Goal: Information Seeking & Learning: Learn about a topic

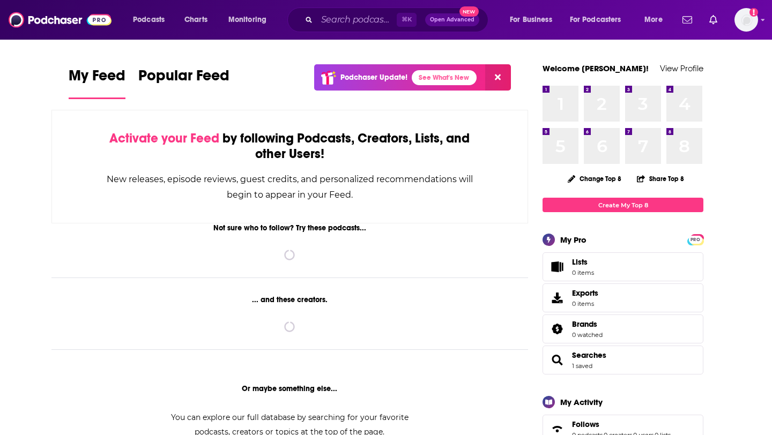
click at [348, 35] on div "Podcasts Charts Monitoring ⌘ K Open Advanced New For Business For Podcasters Mo…" at bounding box center [386, 20] width 772 height 40
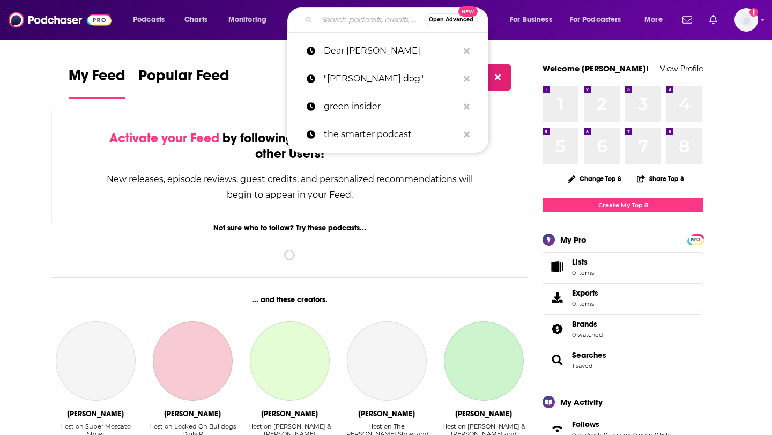
click at [344, 23] on input "Search podcasts, credits, & more..." at bounding box center [370, 19] width 107 height 17
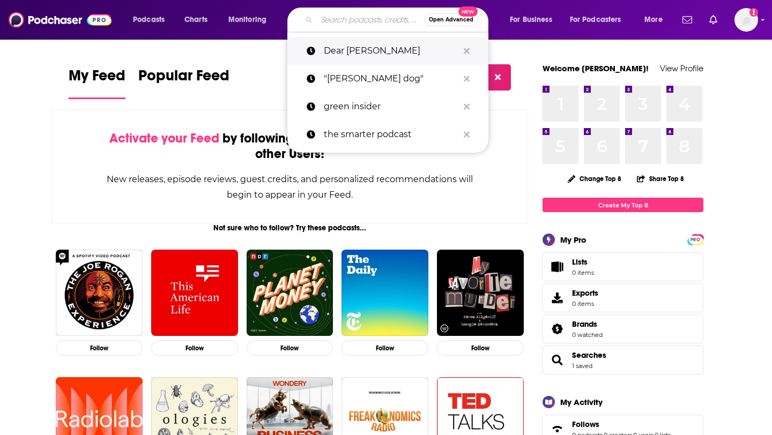
click at [377, 46] on p "Dear [PERSON_NAME]" at bounding box center [391, 51] width 135 height 28
type input "Dear [PERSON_NAME]"
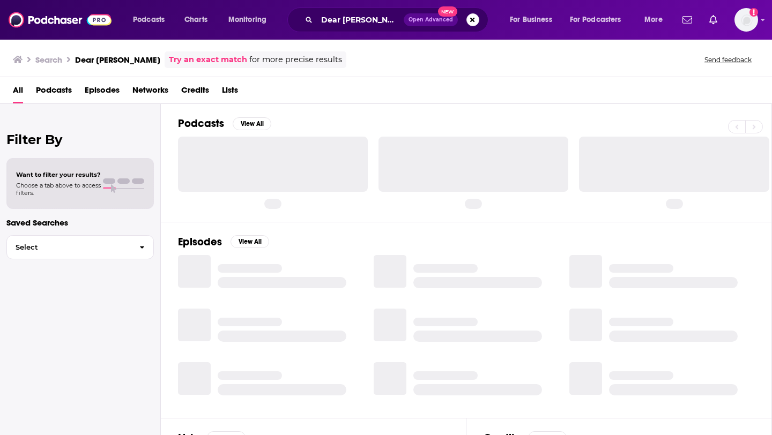
click at [373, 119] on div "Podcasts View All" at bounding box center [475, 127] width 594 height 20
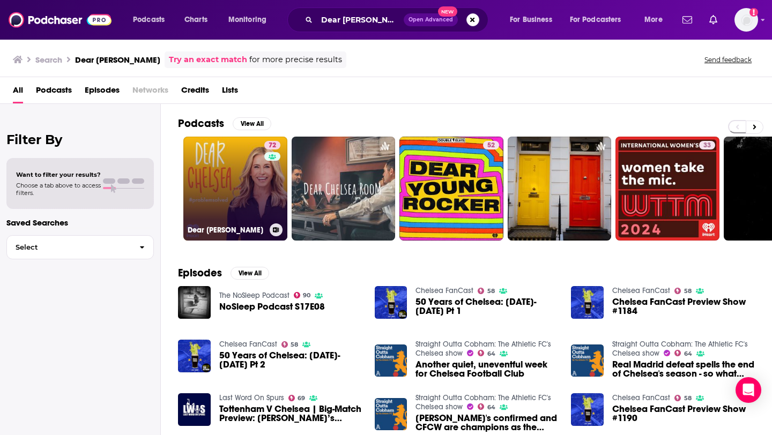
click at [269, 172] on div "72" at bounding box center [273, 182] width 19 height 83
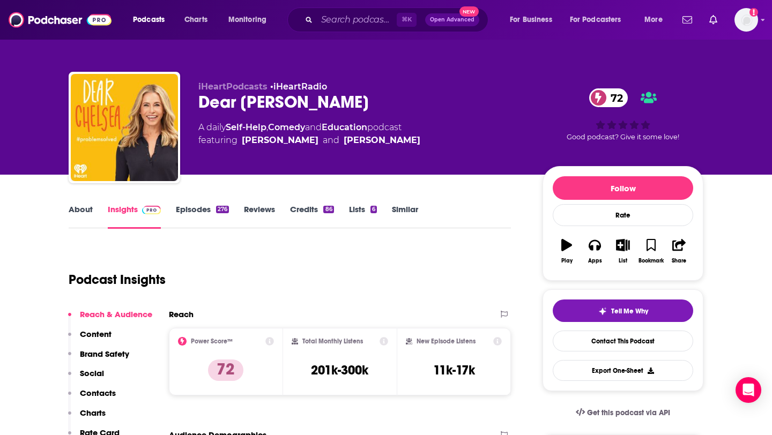
click at [191, 206] on link "Episodes 276" at bounding box center [202, 216] width 53 height 25
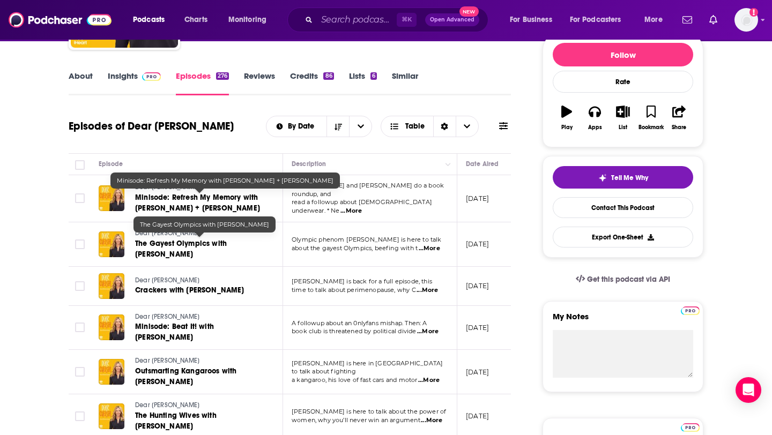
scroll to position [135, 0]
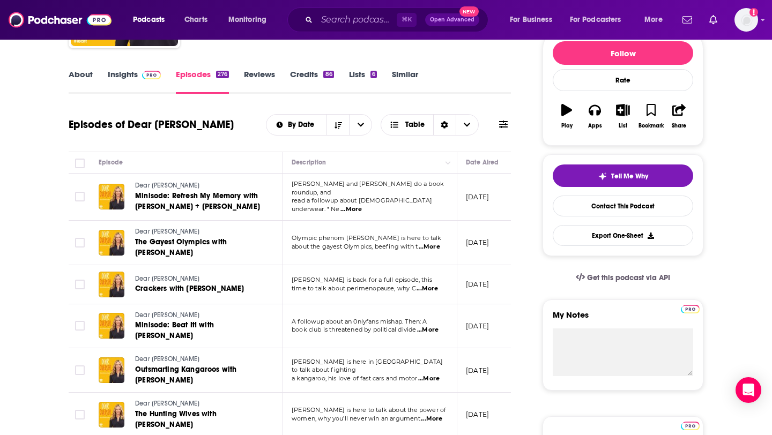
click at [362, 205] on span "...More" at bounding box center [351, 209] width 21 height 9
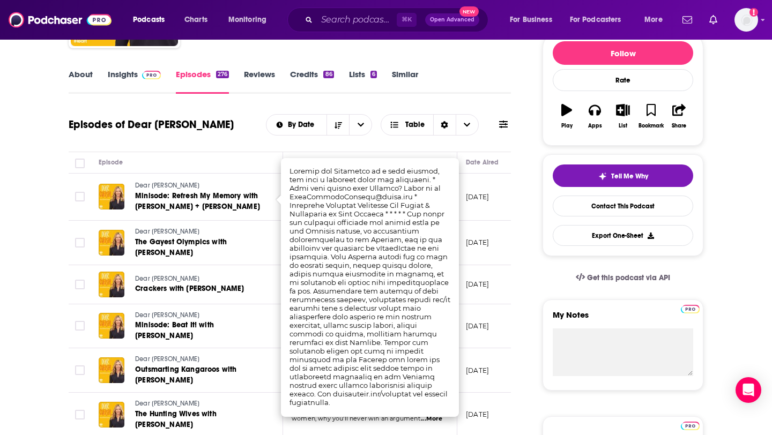
scroll to position [136, 0]
click at [215, 144] on div "Episodes of Dear [PERSON_NAME] By Date Table" at bounding box center [290, 130] width 442 height 41
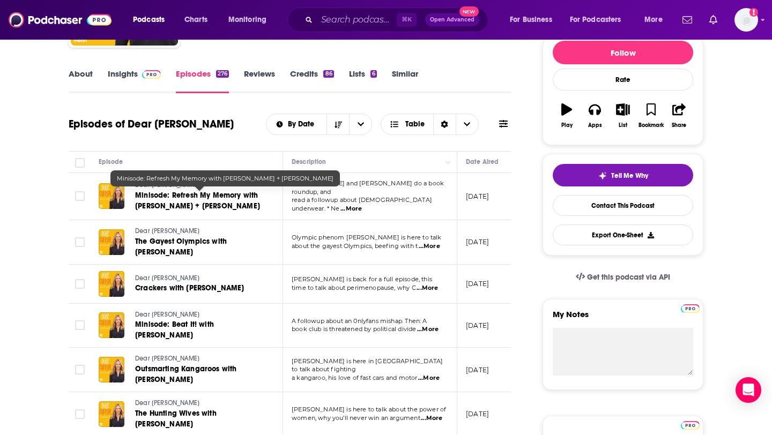
click at [202, 196] on span "Minisode: Refresh My Memory with [PERSON_NAME] + [PERSON_NAME]" at bounding box center [197, 201] width 125 height 20
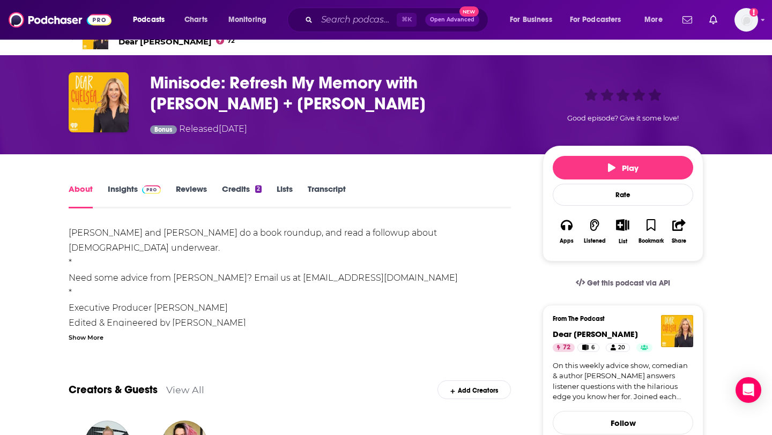
scroll to position [21, 0]
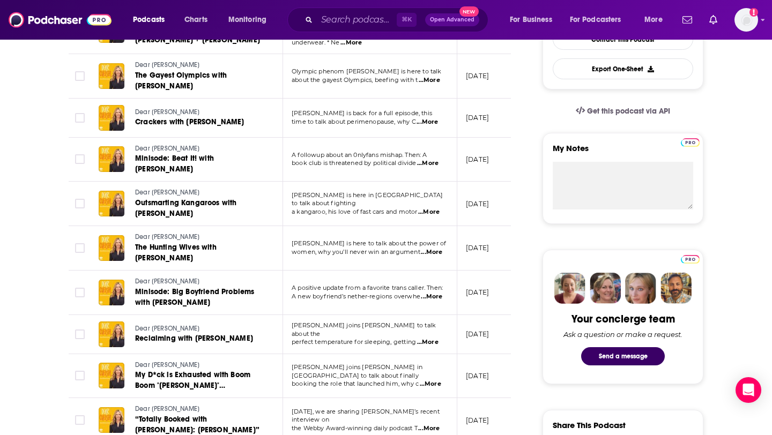
scroll to position [303, 0]
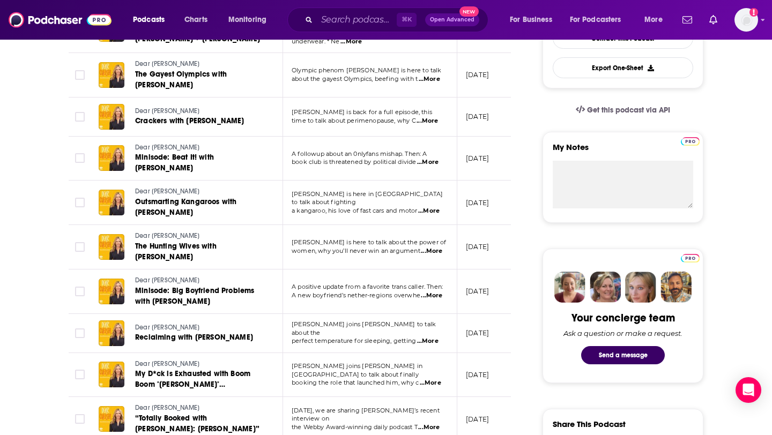
drag, startPoint x: 184, startPoint y: 255, endPoint x: 486, endPoint y: 2, distance: 394.4
click at [435, 251] on span "...More" at bounding box center [431, 251] width 21 height 9
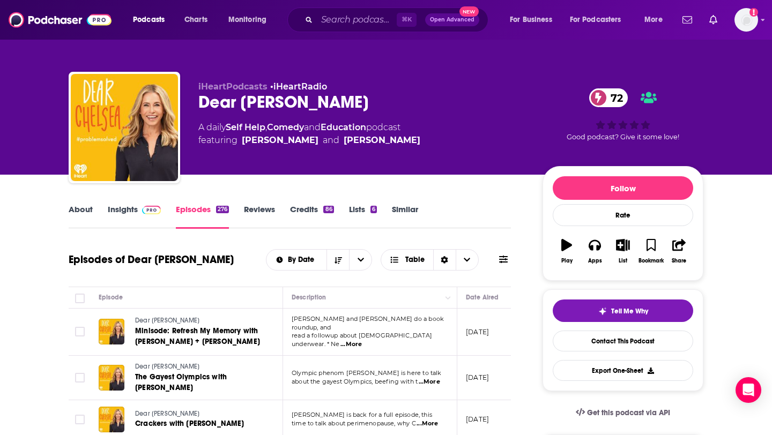
scroll to position [1, 0]
